Goal: Transaction & Acquisition: Purchase product/service

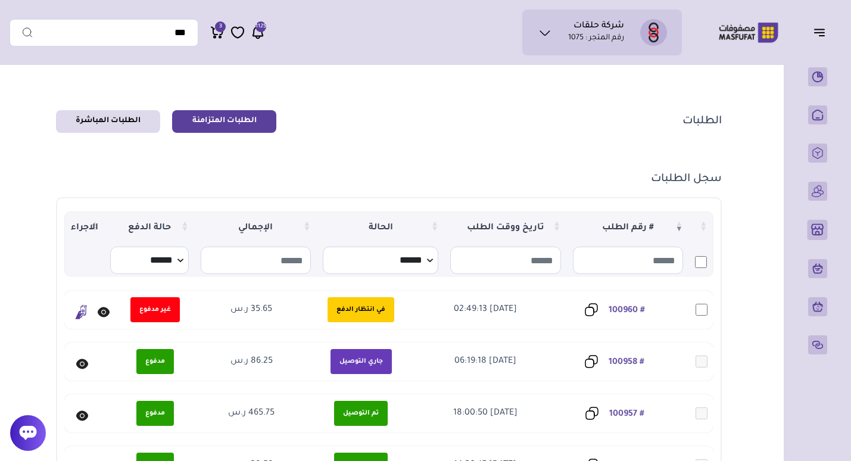
click at [79, 314] on icon at bounding box center [81, 312] width 12 height 14
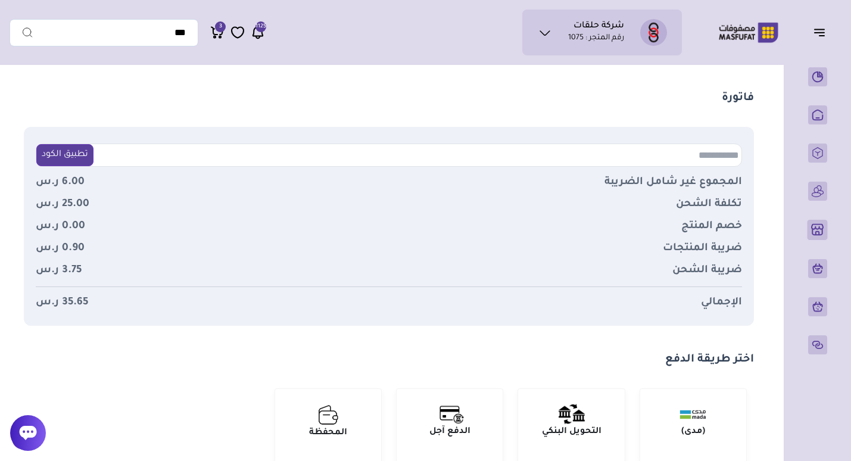
scroll to position [179, 0]
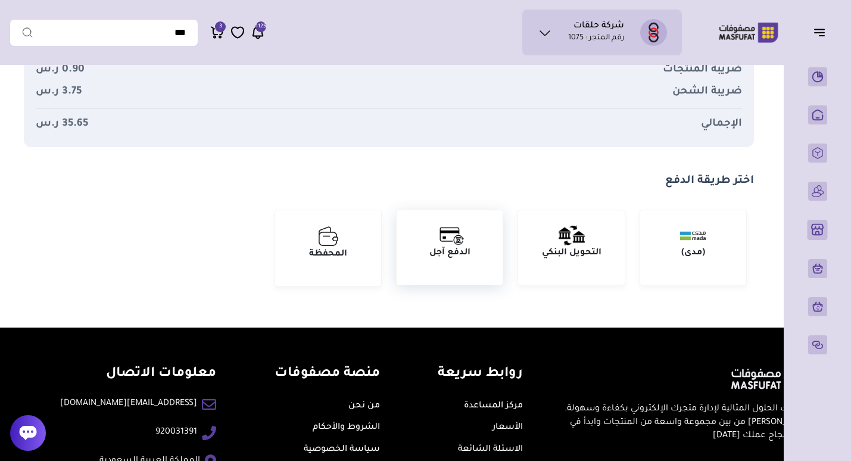
click at [444, 277] on div "الدفع آجل تأكيد الدفع" at bounding box center [450, 247] width 106 height 74
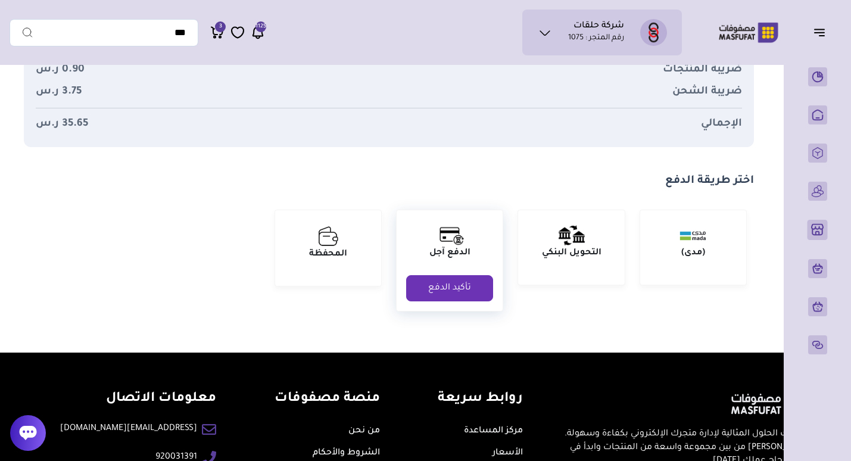
click at [456, 290] on button "تأكيد الدفع" at bounding box center [449, 288] width 87 height 26
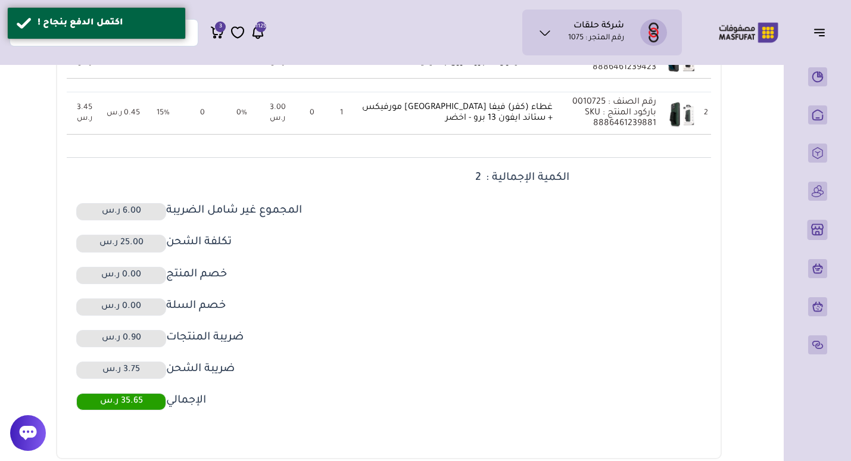
scroll to position [417, 0]
